Goal: Task Accomplishment & Management: Manage account settings

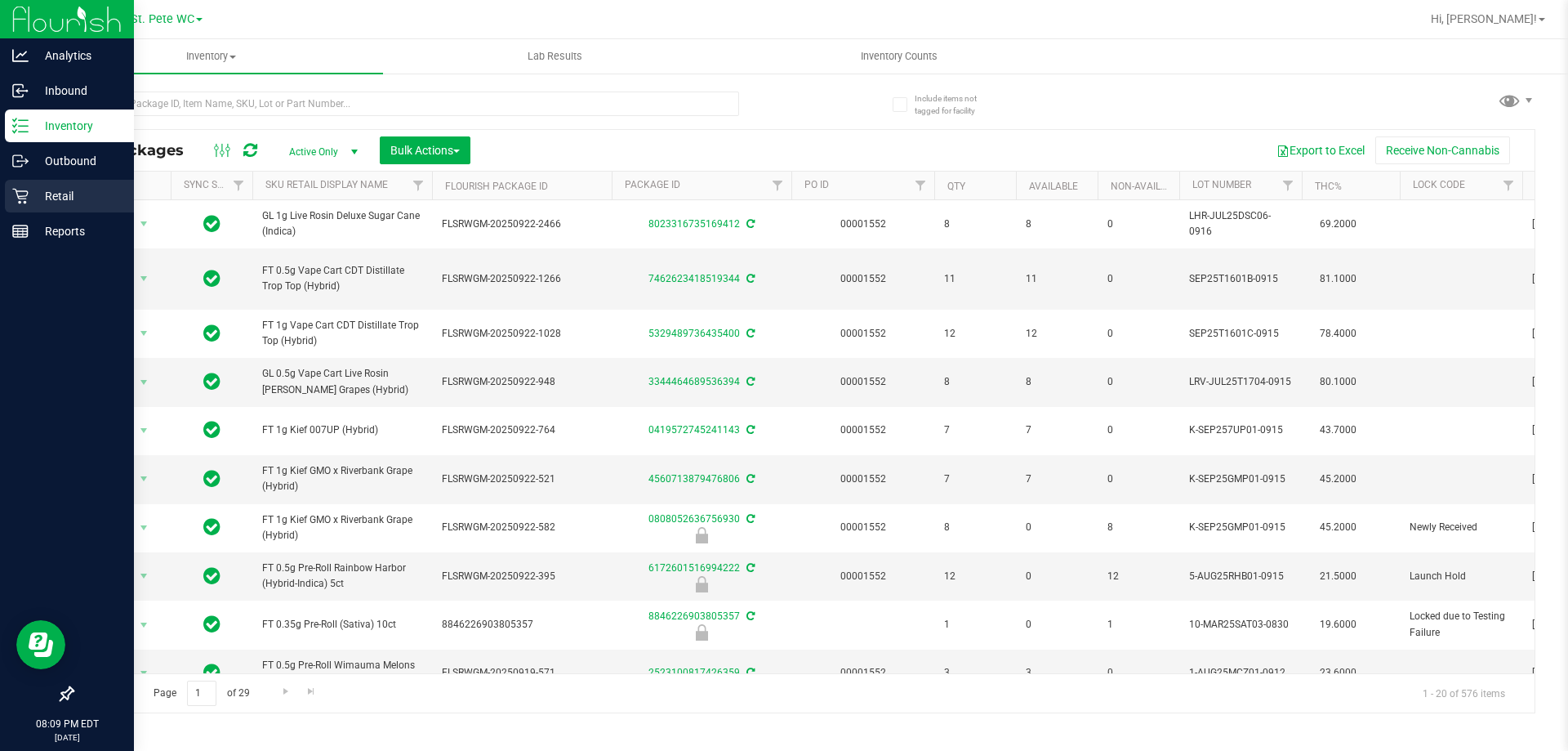
click at [6, 196] on div "Retail" at bounding box center [70, 196] width 129 height 33
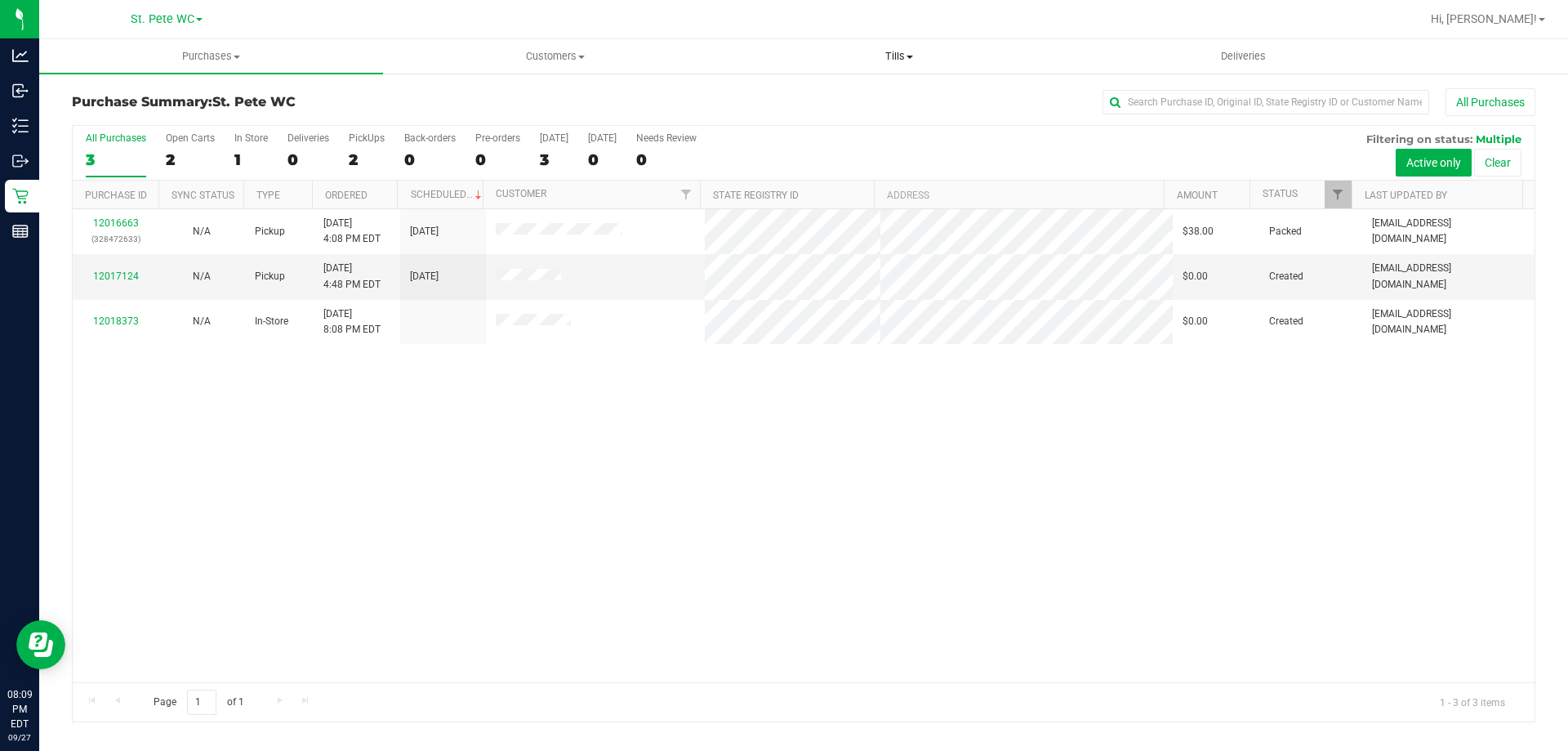
click at [875, 62] on span "Tills" at bounding box center [899, 56] width 342 height 15
click at [830, 96] on span "Manage tills" at bounding box center [782, 98] width 110 height 14
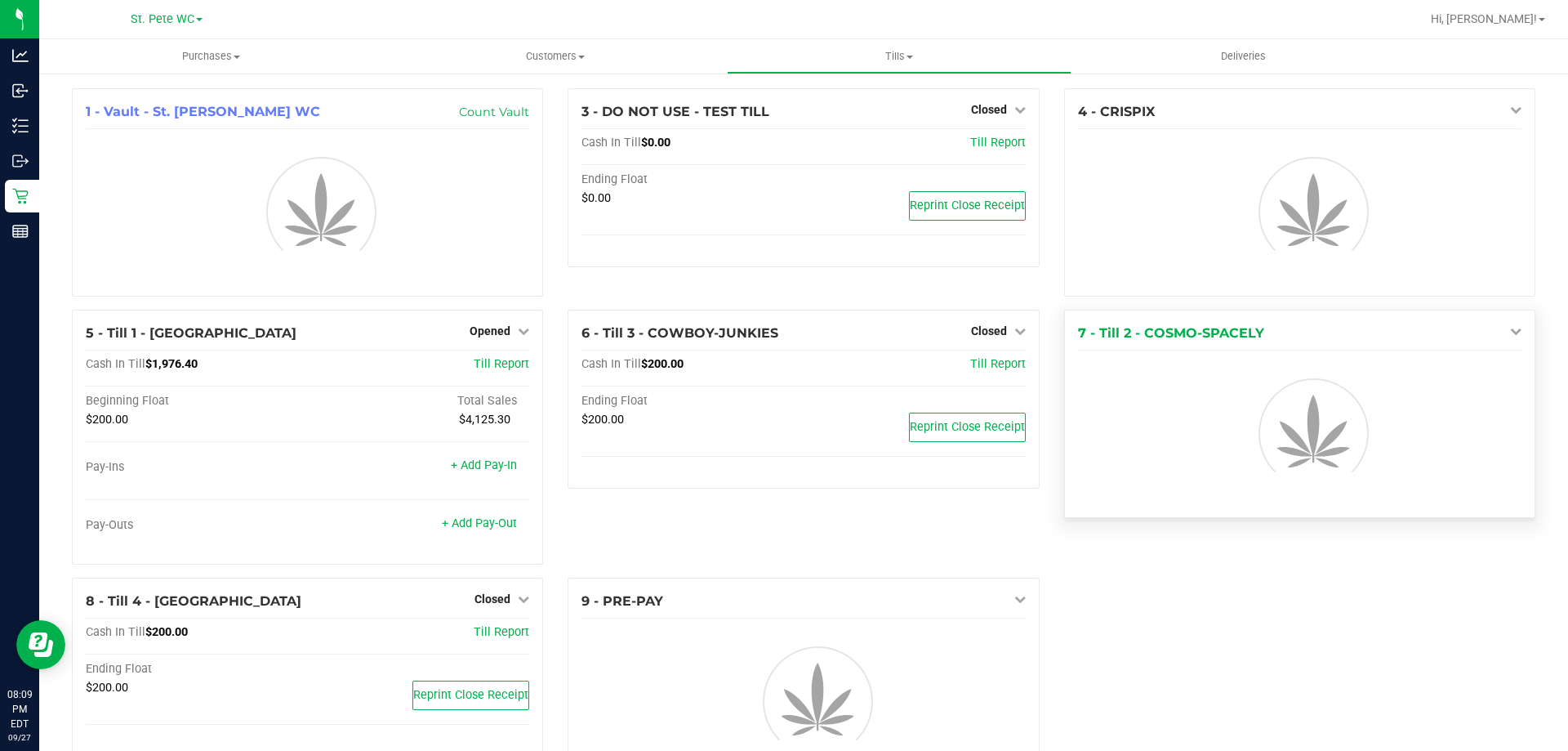
click at [1510, 330] on icon at bounding box center [1516, 331] width 12 height 12
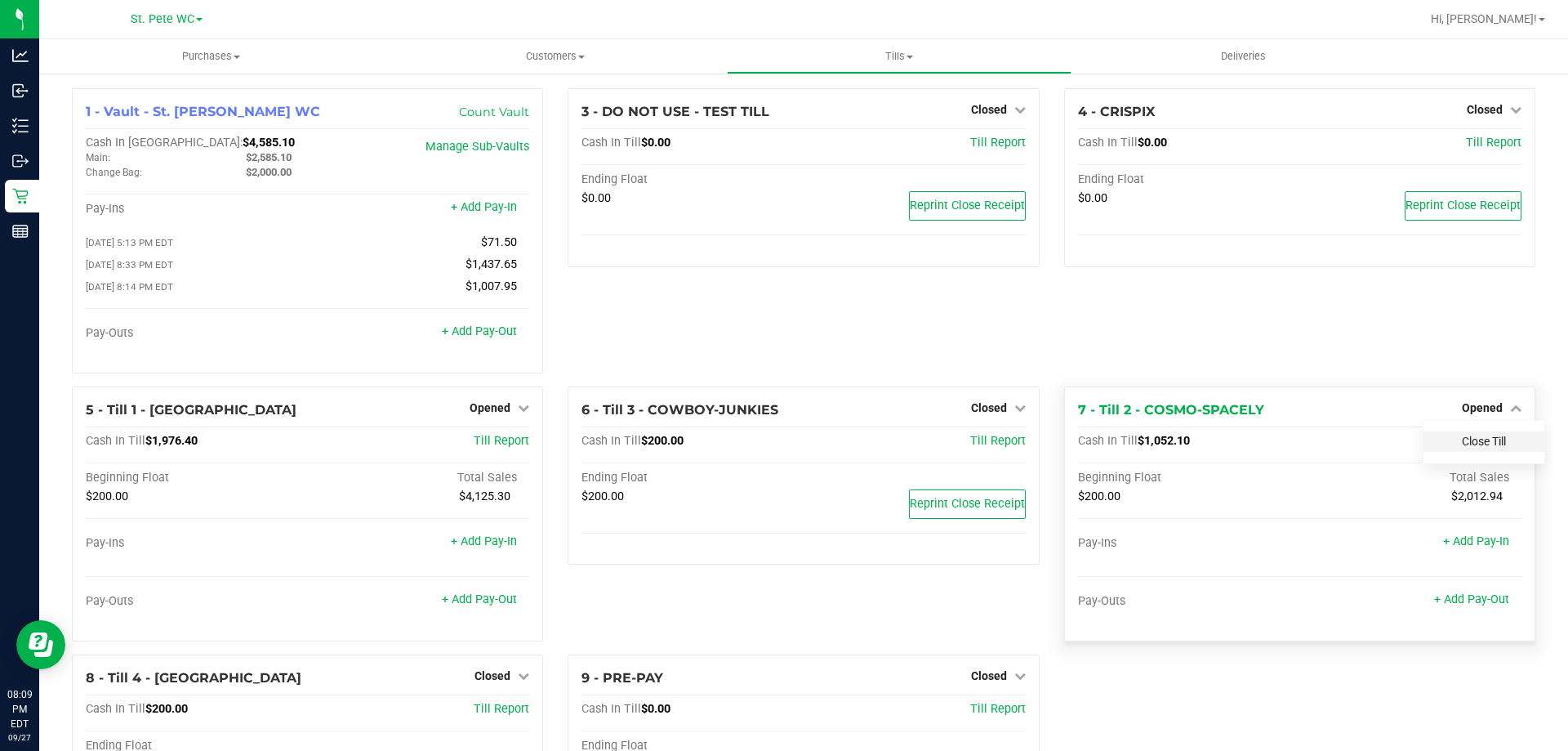
click at [1483, 447] on link "Close Till" at bounding box center [1483, 441] width 44 height 13
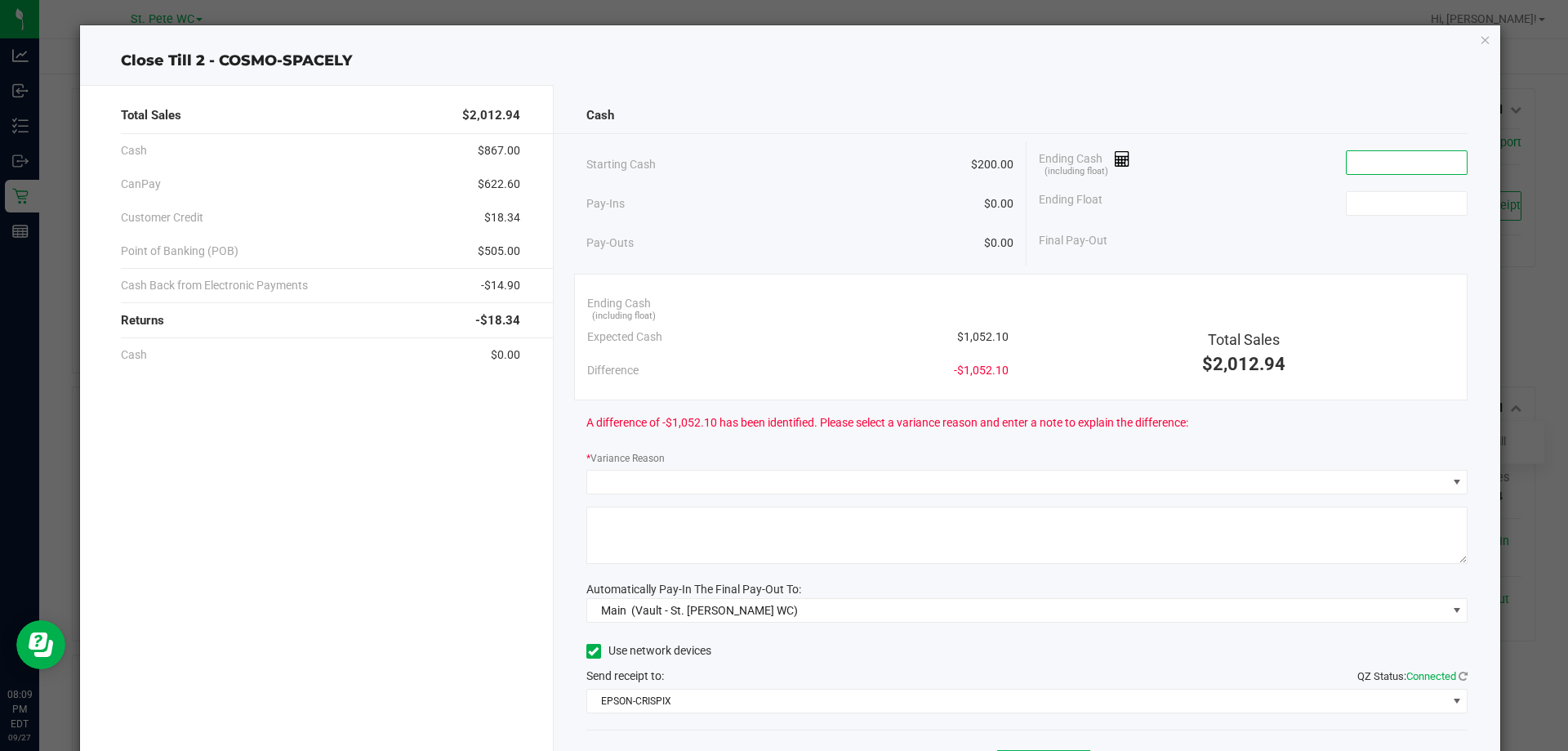
click at [1348, 164] on input at bounding box center [1407, 162] width 120 height 23
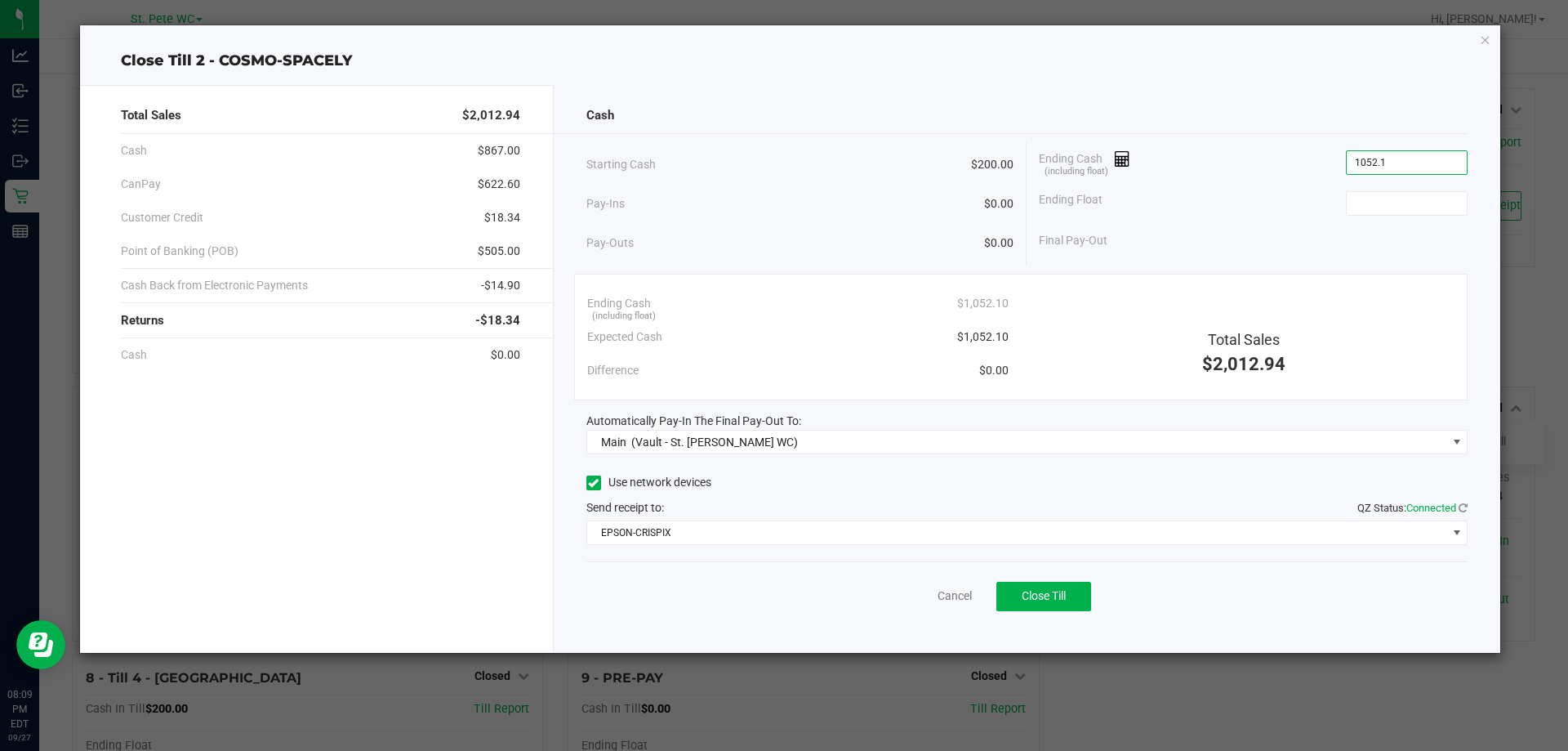
type input "$1,052.10"
drag, startPoint x: 1347, startPoint y: 189, endPoint x: 1354, endPoint y: 197, distance: 10.6
click at [1354, 197] on div "Ending Float" at bounding box center [1253, 203] width 429 height 41
click at [1356, 198] on input at bounding box center [1407, 203] width 120 height 23
type input "$200.00"
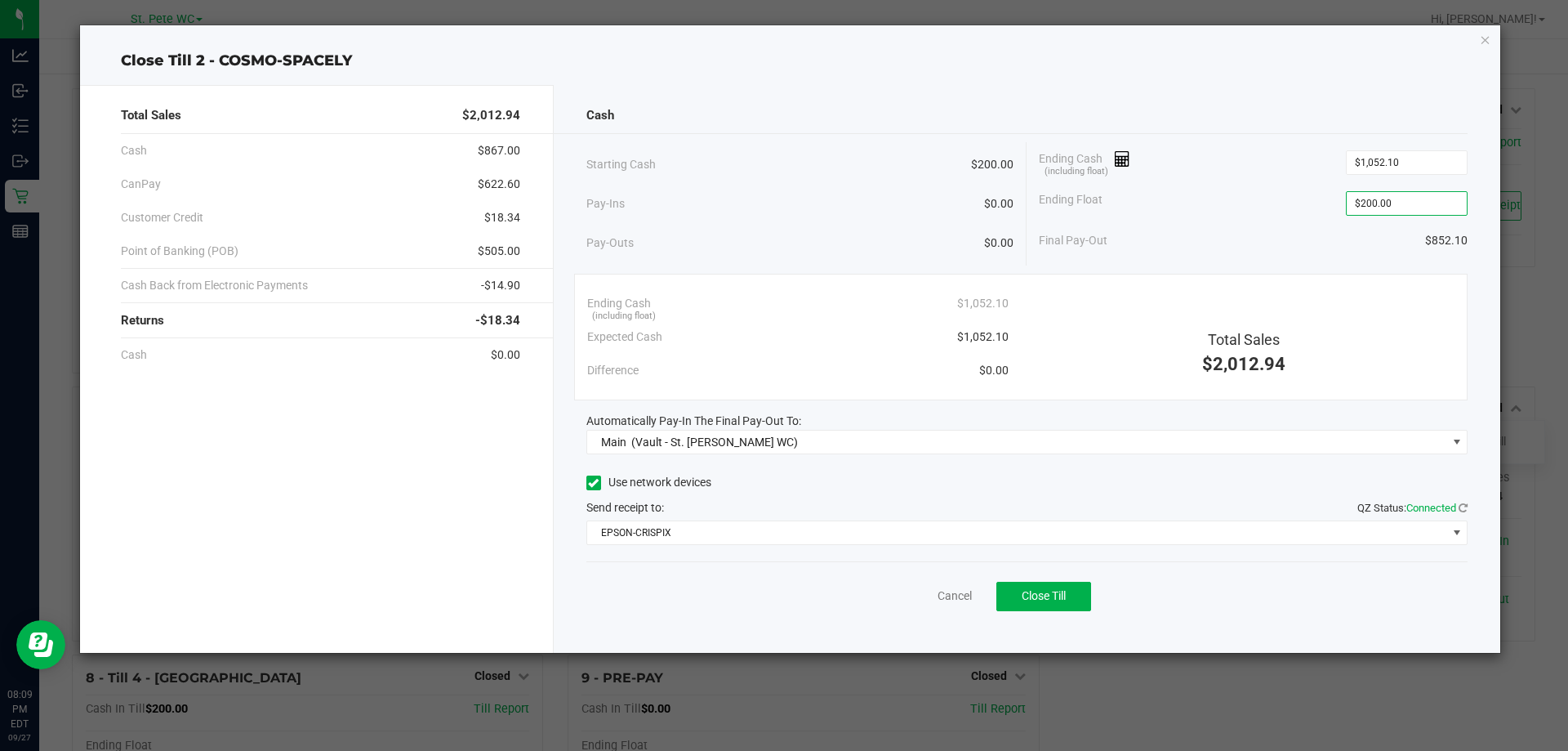
click at [1275, 184] on div "Ending Float $200.00" at bounding box center [1253, 203] width 429 height 41
click at [1047, 604] on button "Close Till" at bounding box center [1043, 597] width 94 height 30
click at [922, 598] on link "Dismiss" at bounding box center [918, 596] width 39 height 17
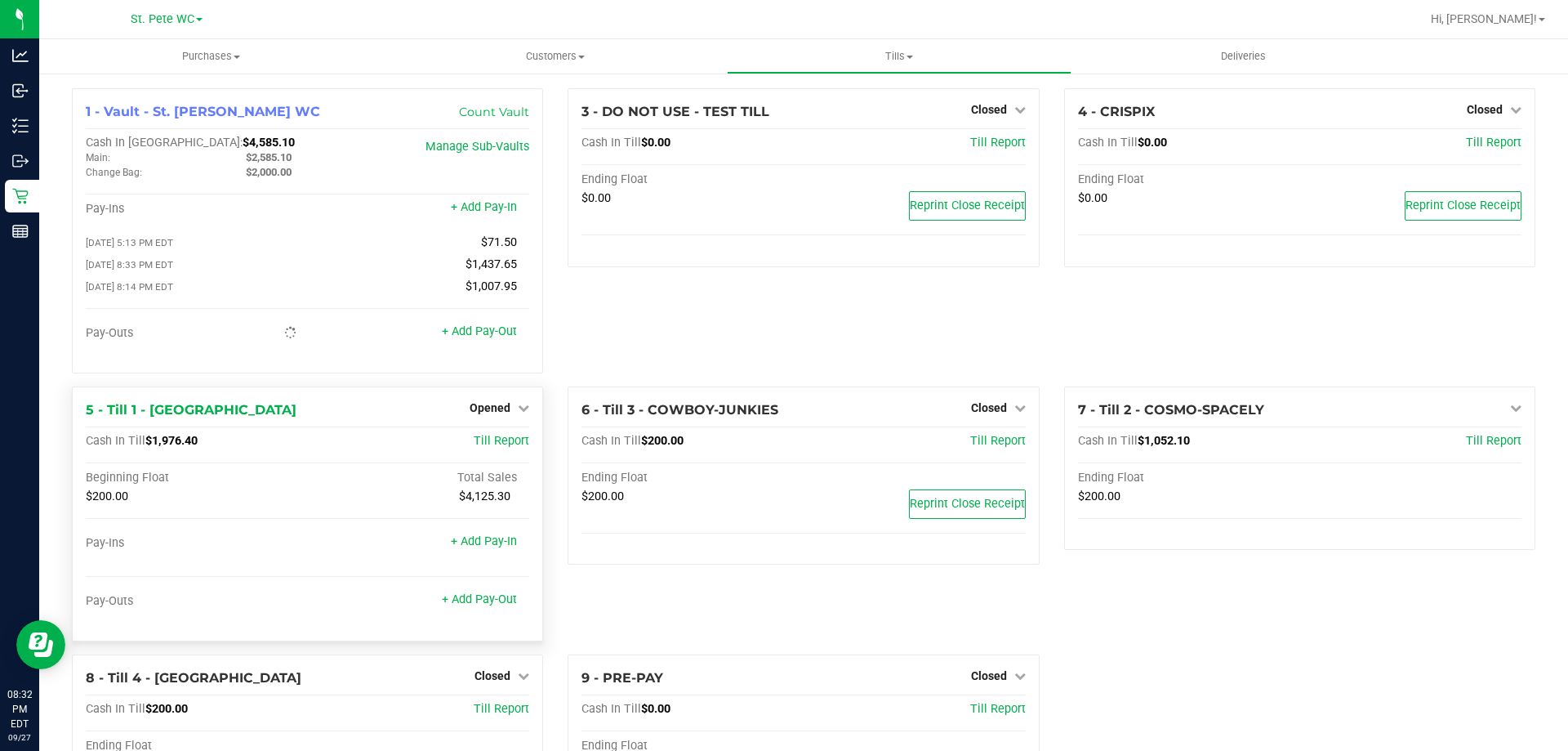
click at [509, 405] on div "Opened" at bounding box center [499, 408] width 60 height 20
click at [518, 408] on icon at bounding box center [524, 408] width 12 height 12
click at [490, 443] on link "Close Till" at bounding box center [492, 441] width 44 height 13
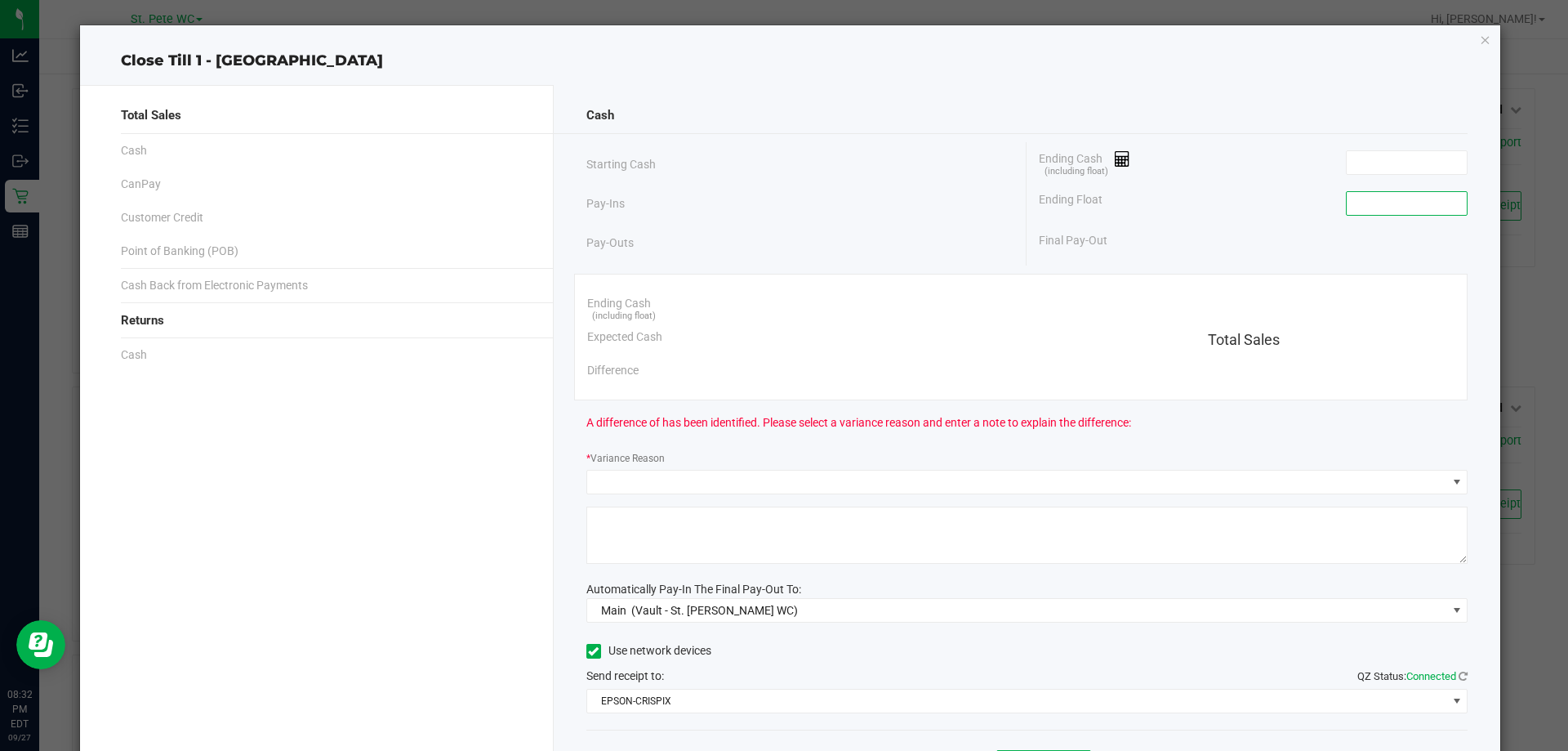
click at [1428, 194] on input at bounding box center [1407, 203] width 120 height 23
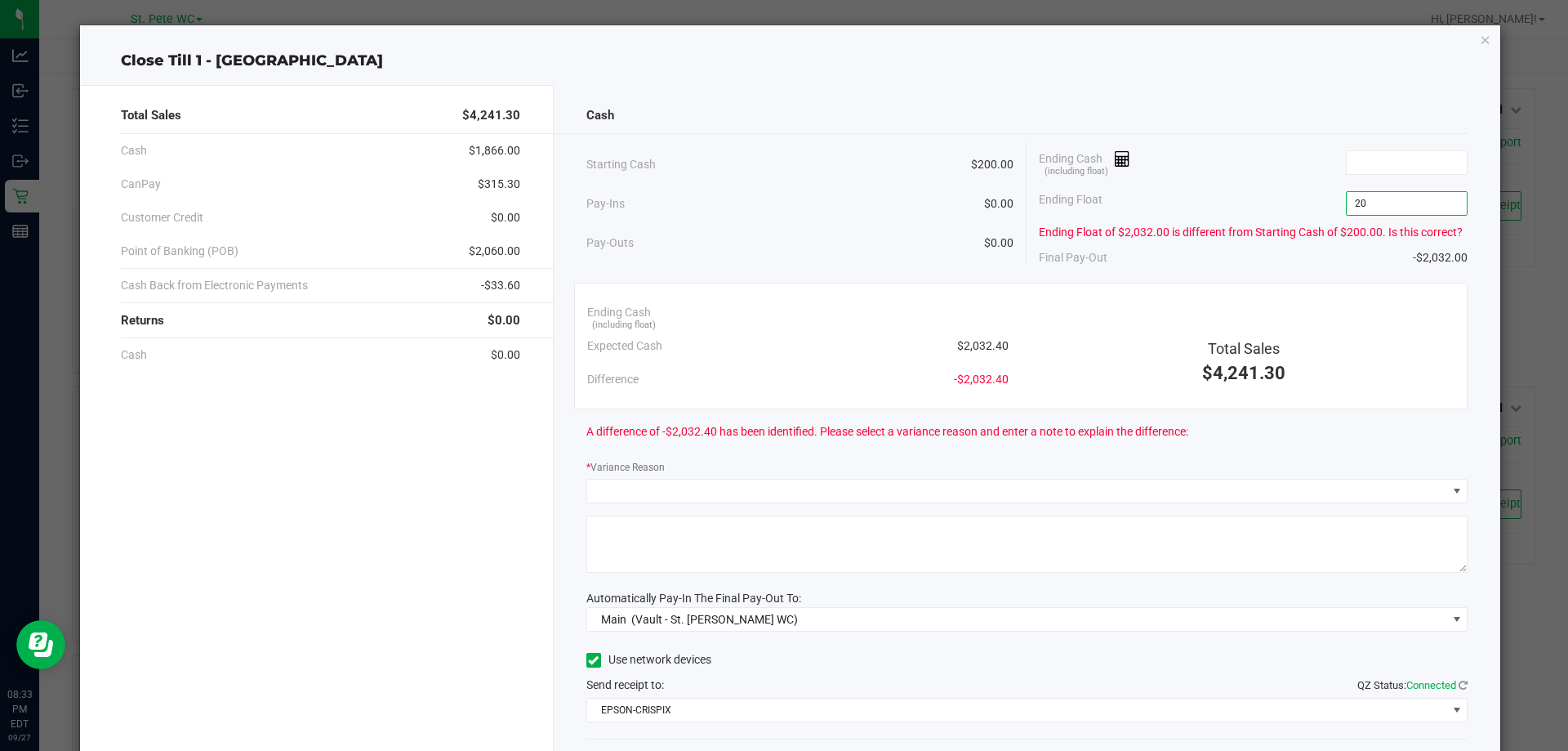
type input "2"
click at [1424, 168] on input at bounding box center [1407, 162] width 120 height 23
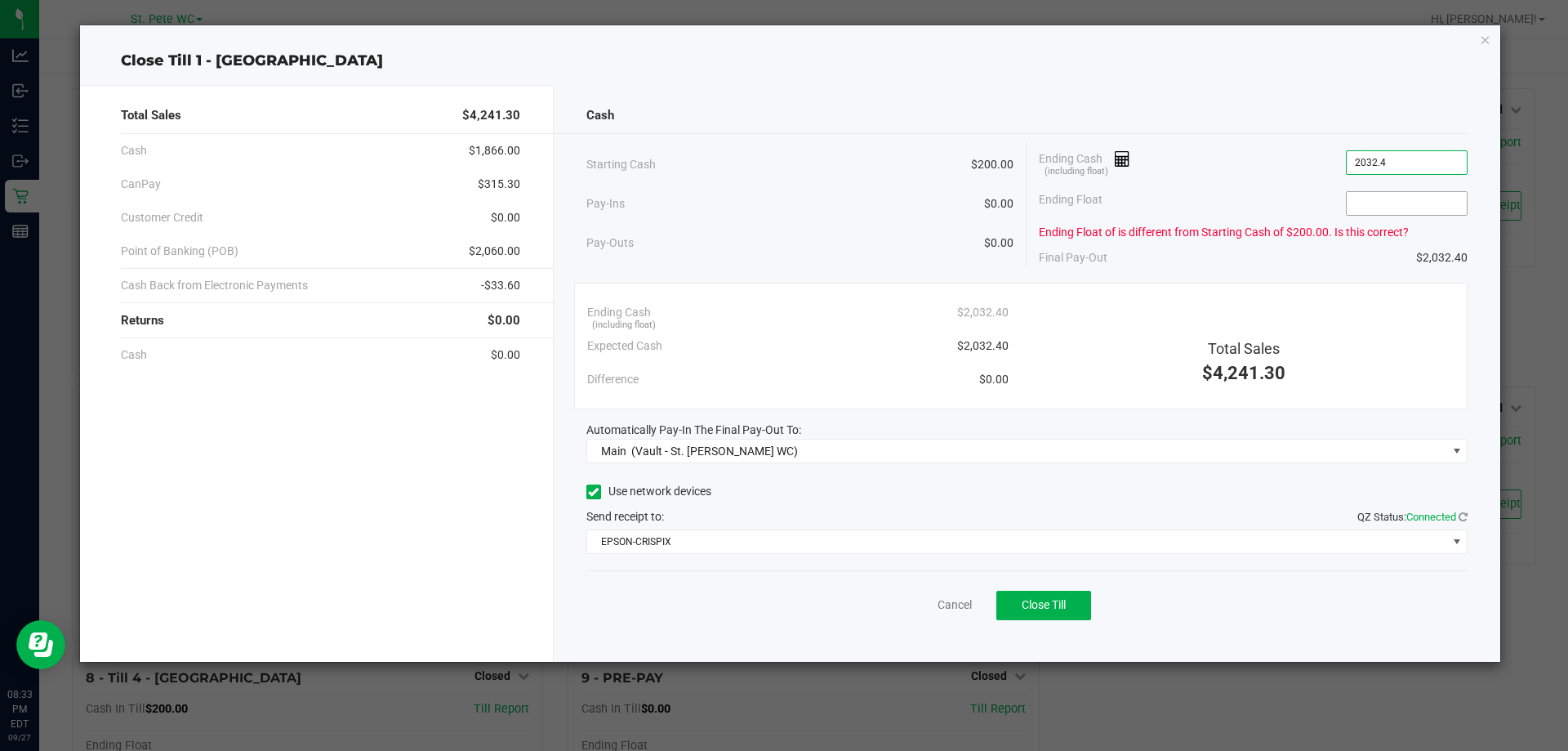
type input "$2,032.40"
click at [1370, 205] on input at bounding box center [1407, 203] width 120 height 23
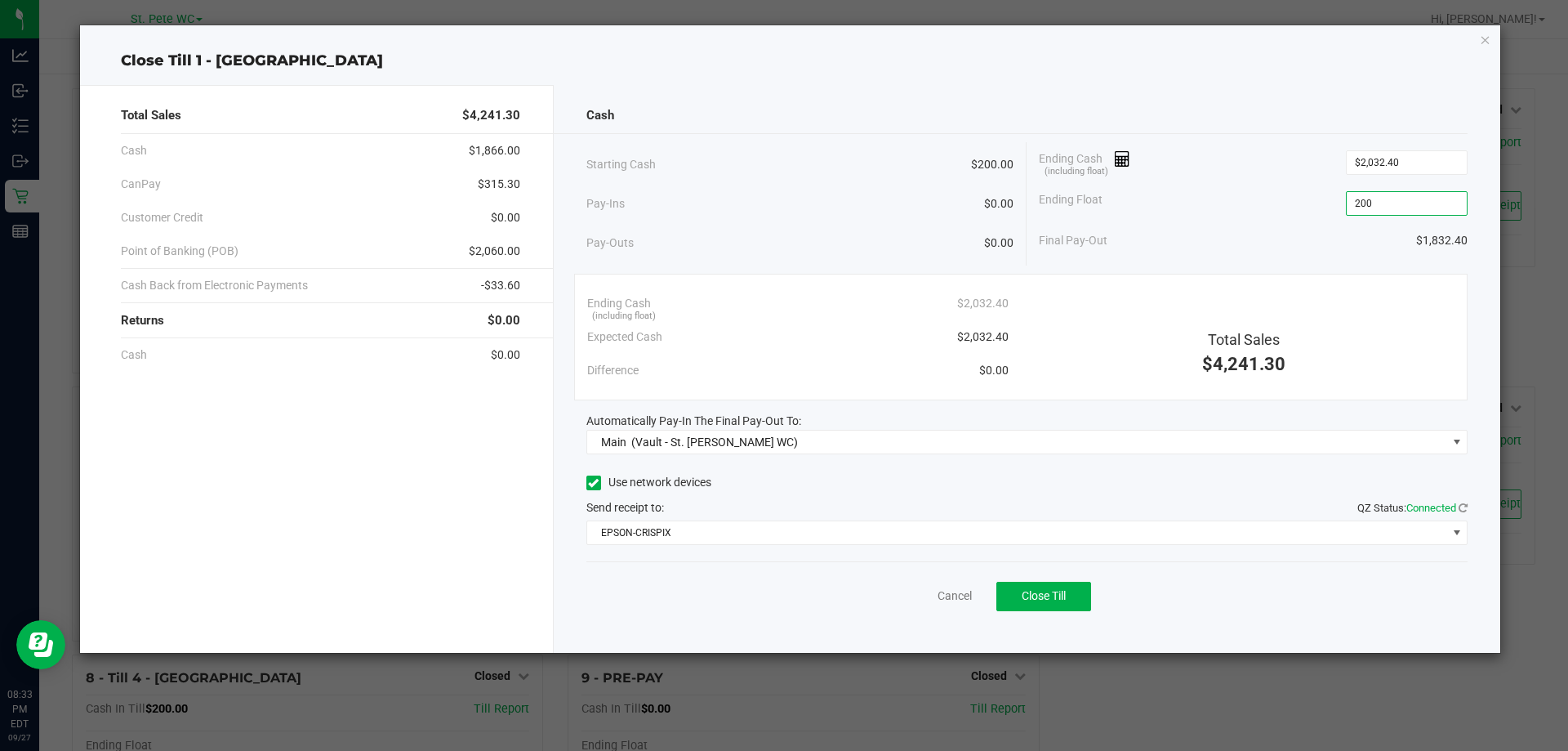
type input "$200.00"
click at [1229, 197] on div "Ending Float $200.00" at bounding box center [1253, 203] width 429 height 41
click at [1053, 602] on span "Close Till" at bounding box center [1044, 595] width 44 height 13
click at [918, 592] on link "Dismiss" at bounding box center [918, 596] width 39 height 17
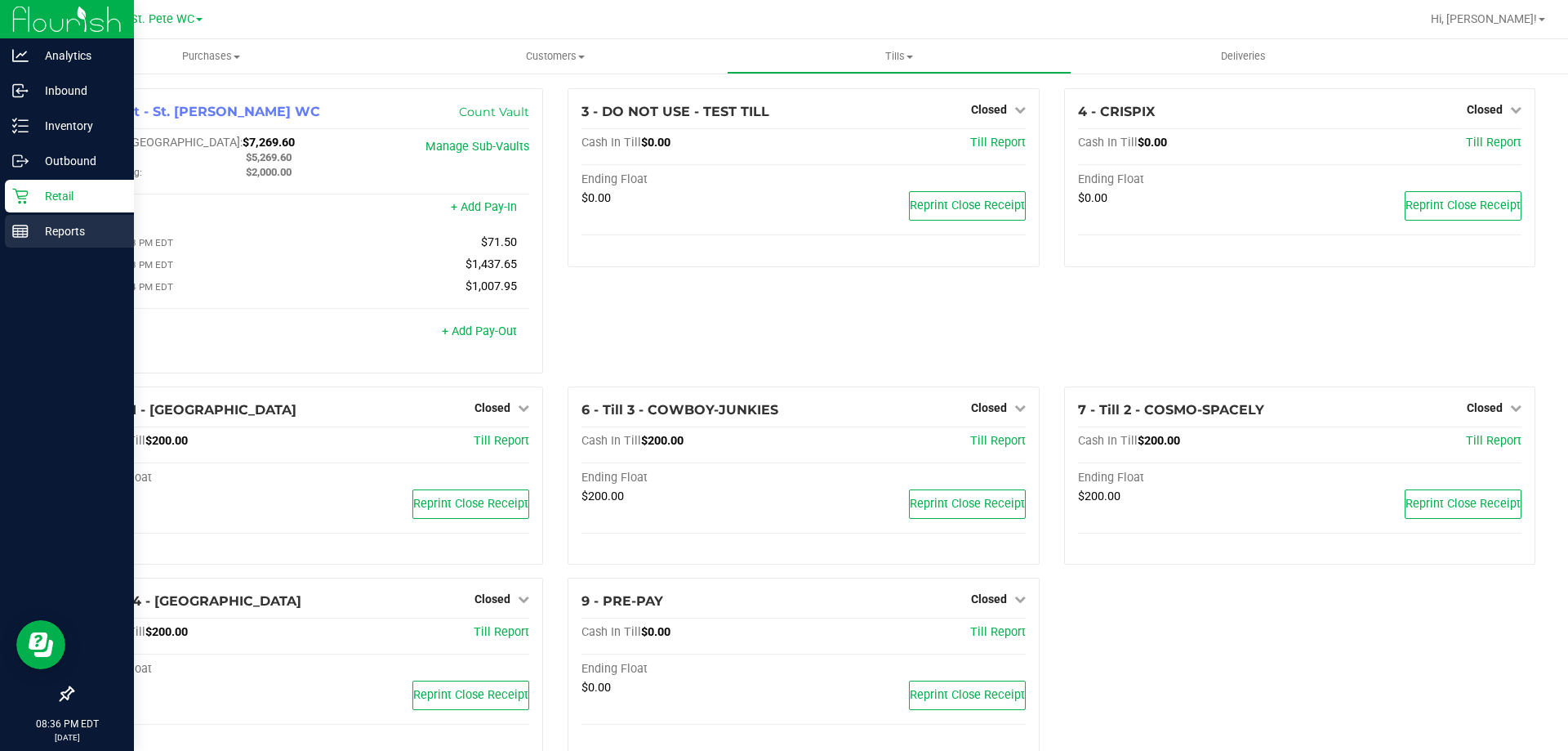
click at [30, 230] on p "Reports" at bounding box center [78, 232] width 98 height 20
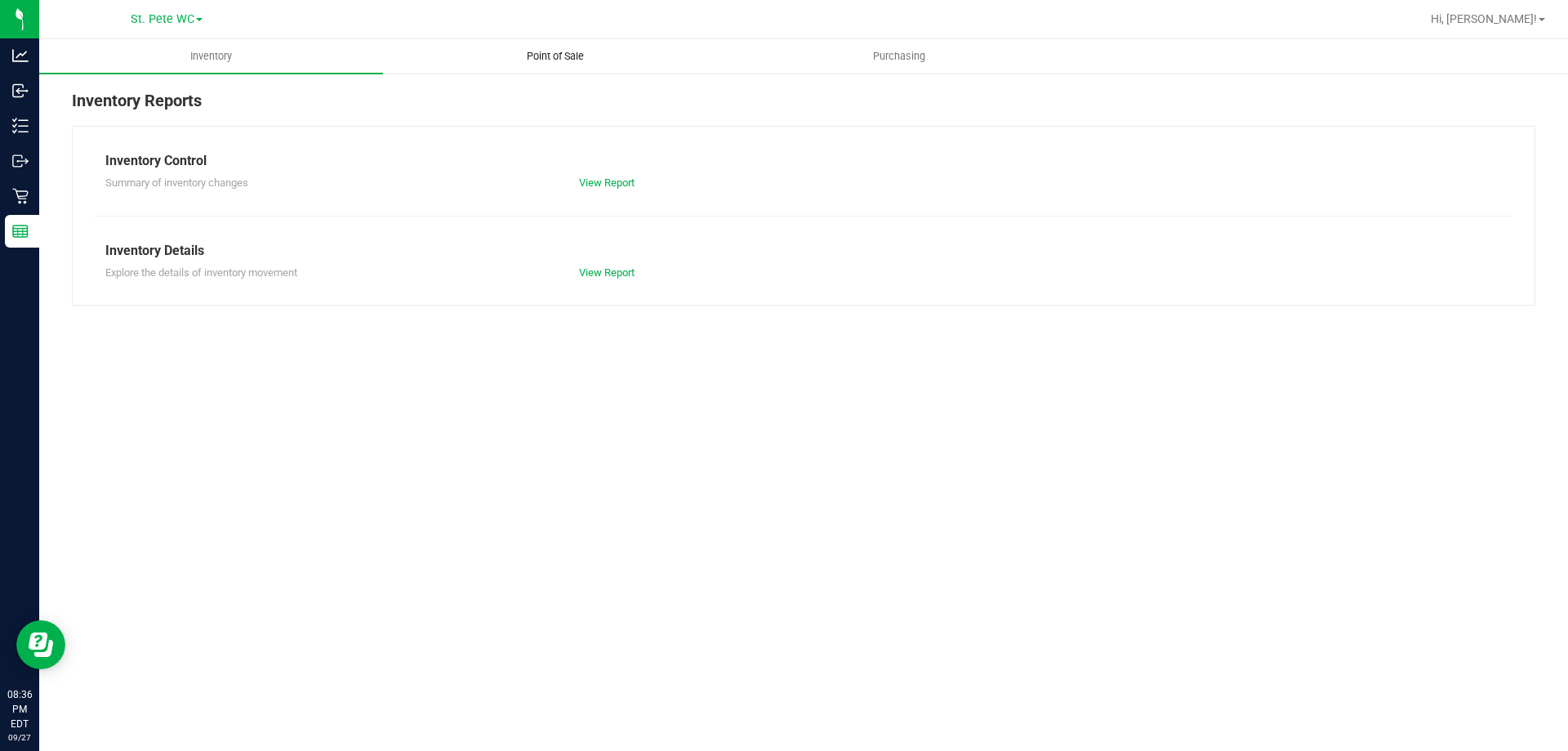
click at [556, 49] on span "Point of Sale" at bounding box center [556, 56] width 101 height 15
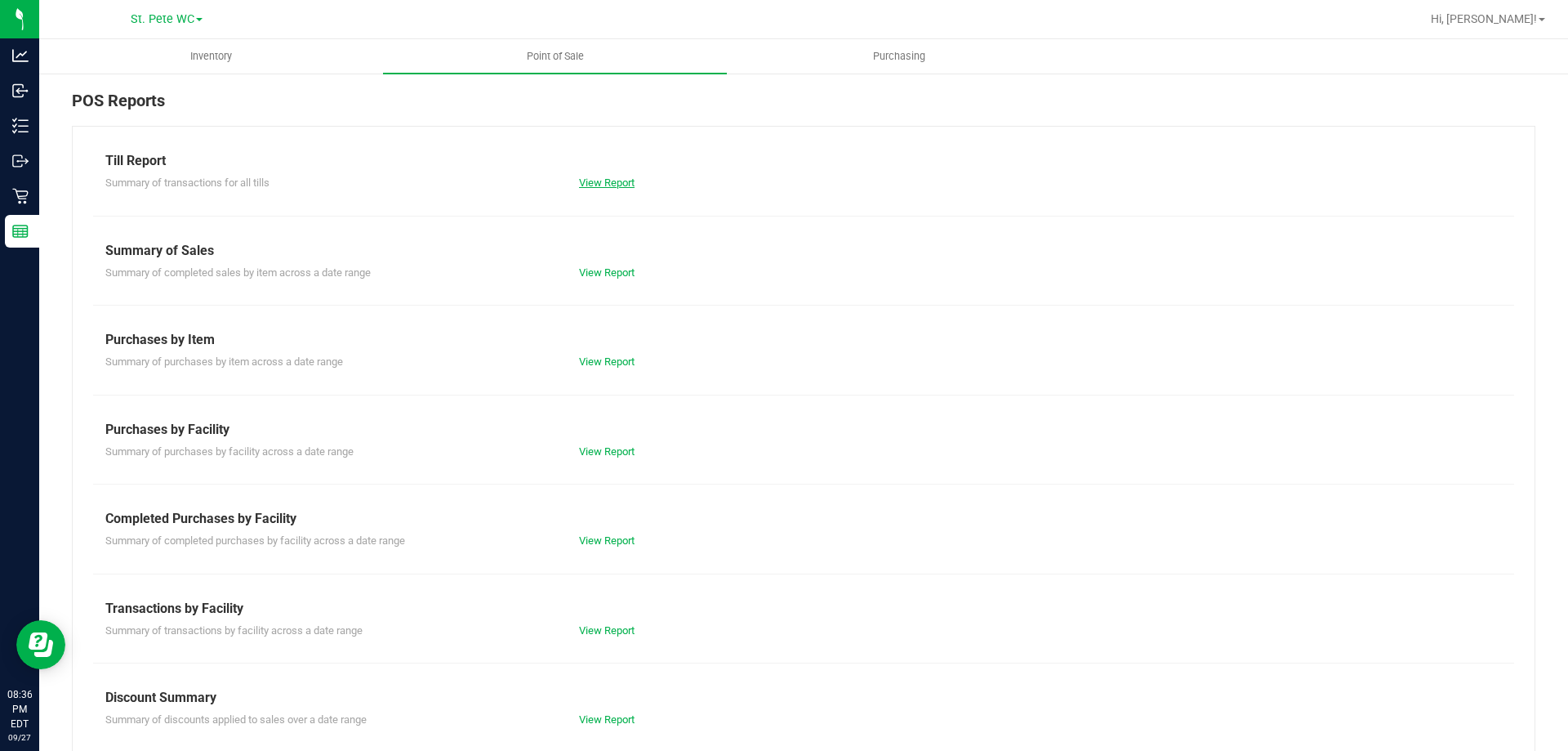
click at [601, 179] on link "View Report" at bounding box center [607, 182] width 56 height 12
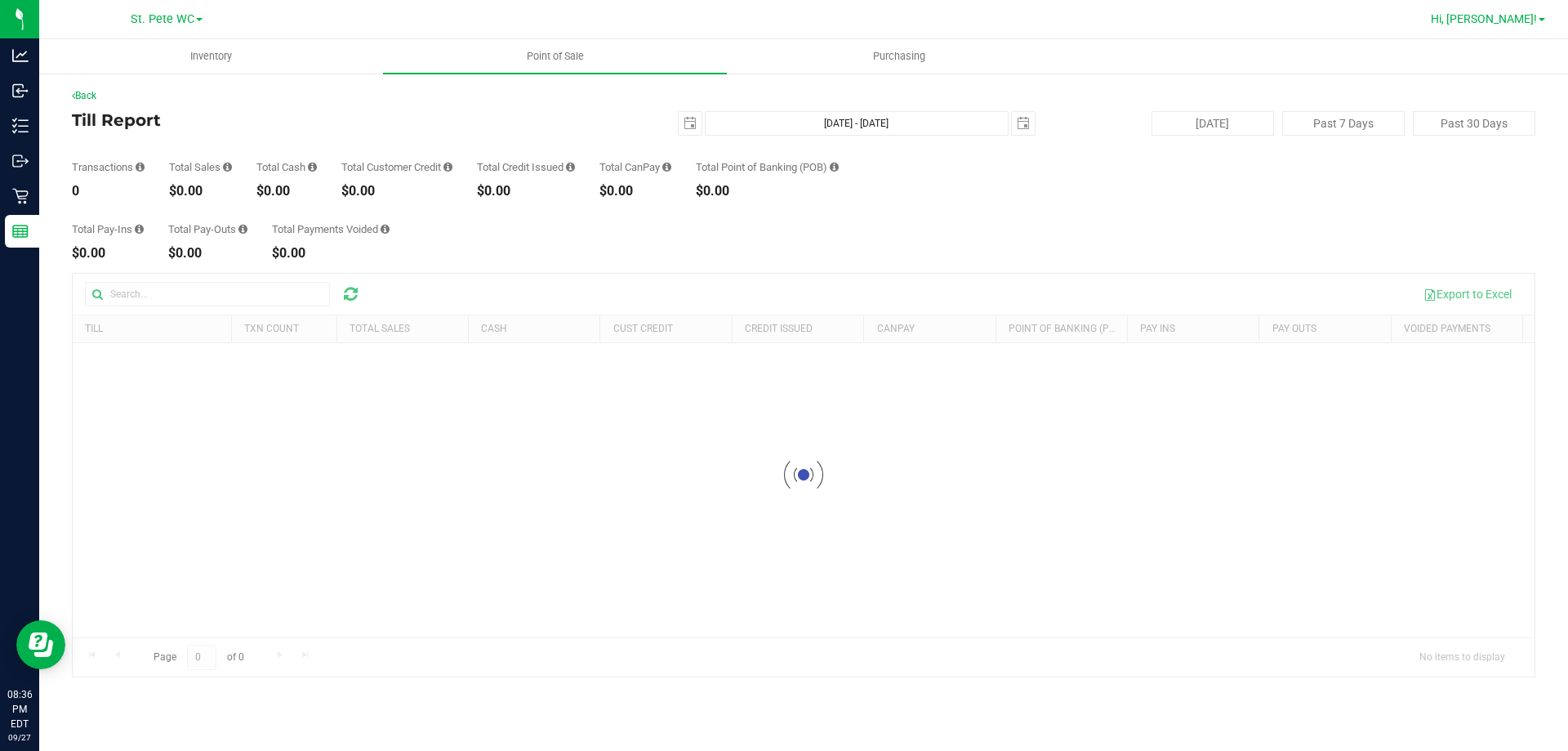
click at [1530, 22] on span "Hi, [PERSON_NAME]!" at bounding box center [1483, 18] width 106 height 13
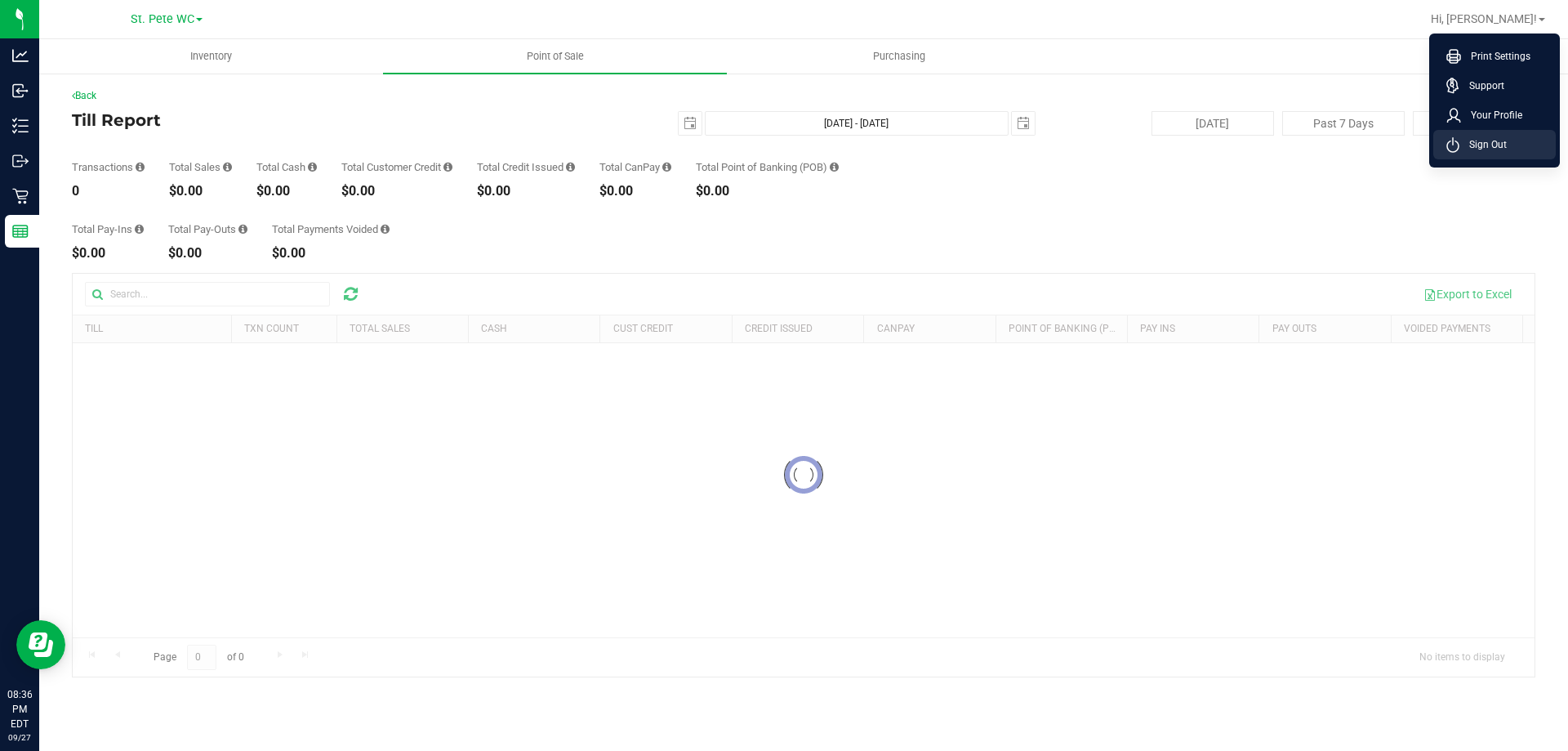
click at [1507, 145] on li "Sign Out" at bounding box center [1494, 145] width 122 height 30
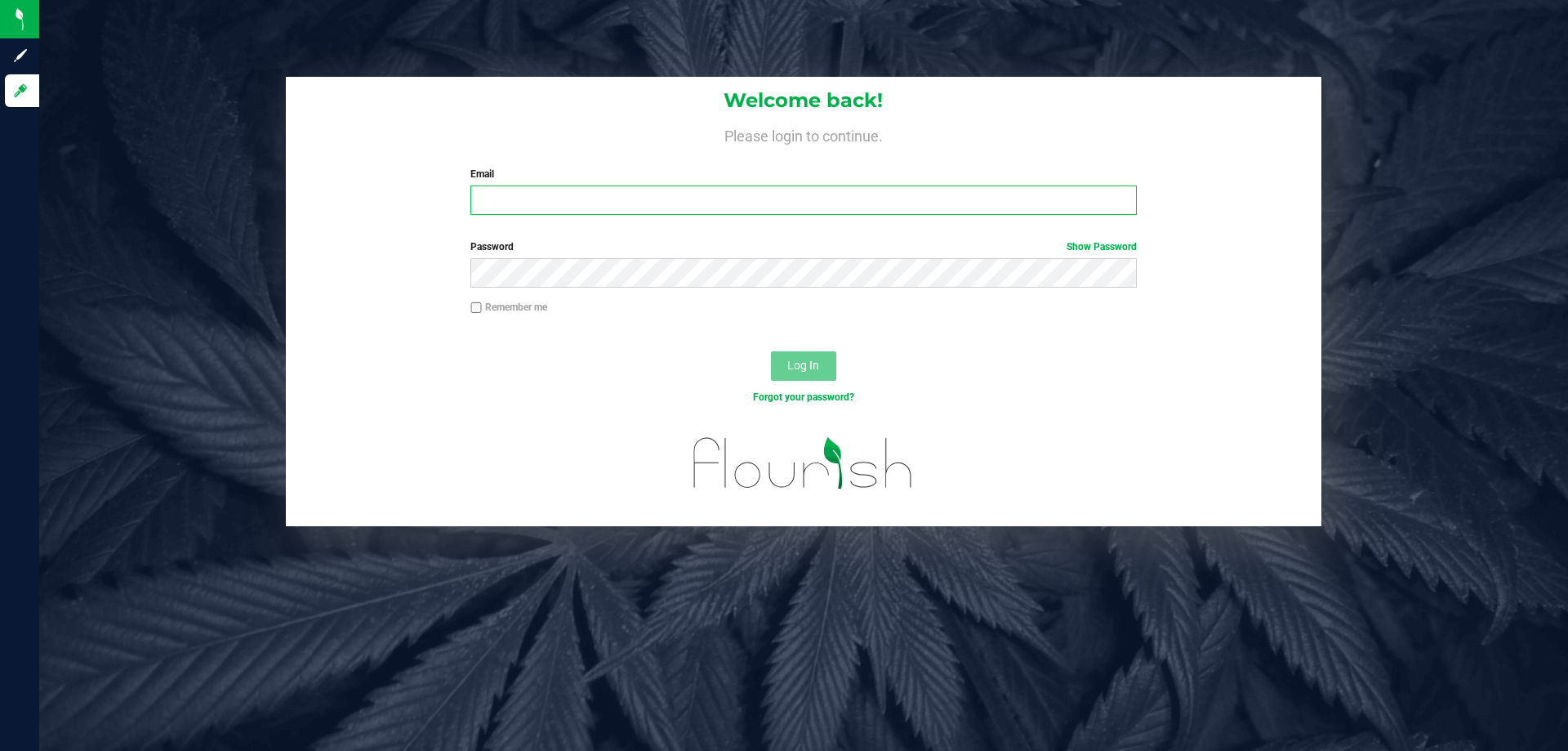
click at [801, 204] on input "Email" at bounding box center [803, 200] width 666 height 30
type input "[EMAIL_ADDRESS][DOMAIN_NAME]"
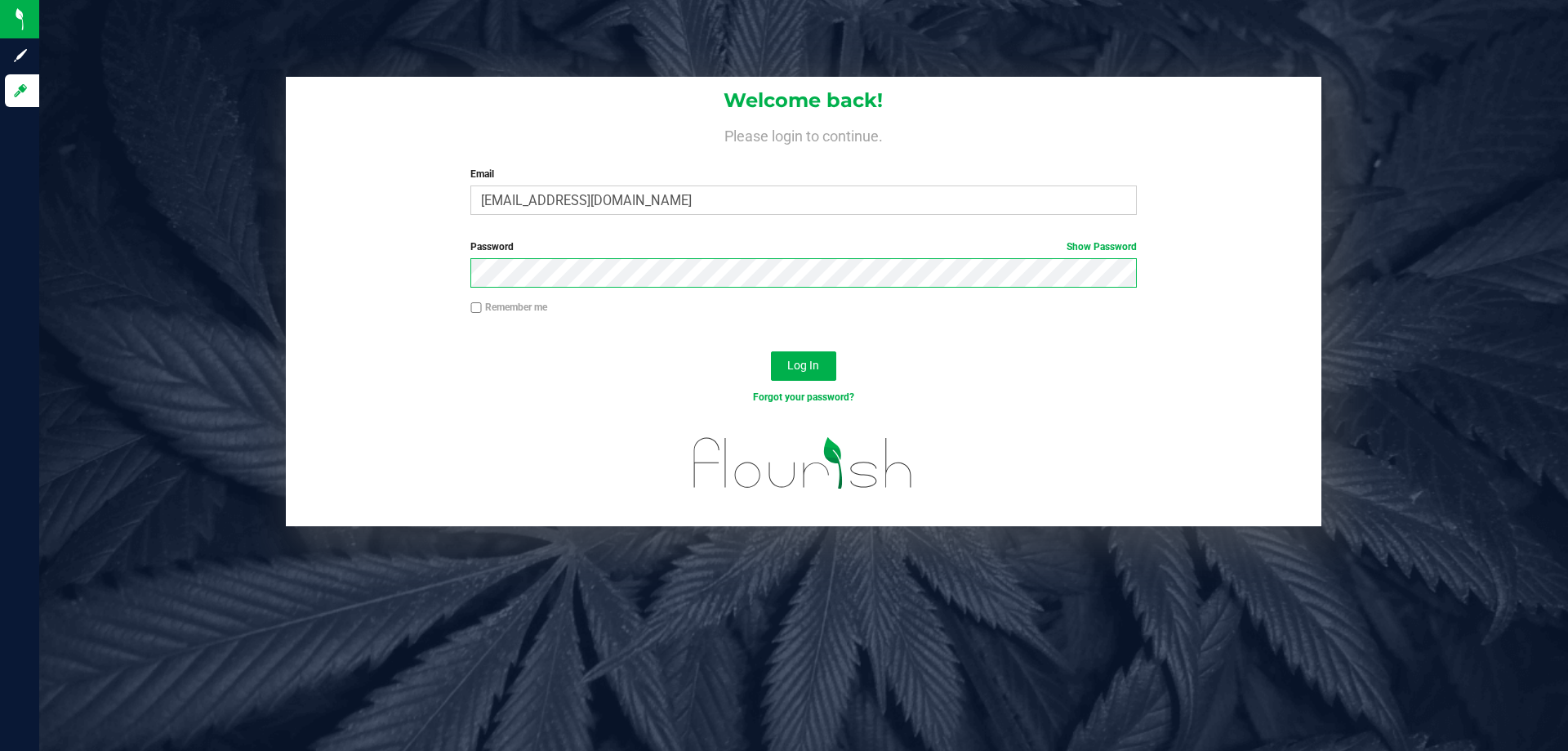
click at [771, 351] on button "Log In" at bounding box center [803, 366] width 66 height 30
